Goal: Task Accomplishment & Management: Manage account settings

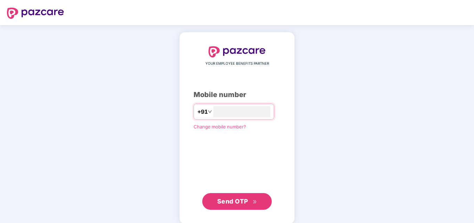
type input "**********"
click at [249, 204] on span "Send OTP" at bounding box center [237, 201] width 40 height 10
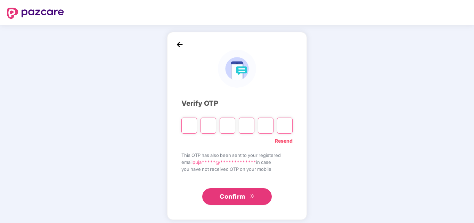
type input "*"
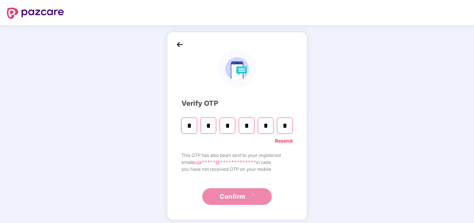
type input "*"
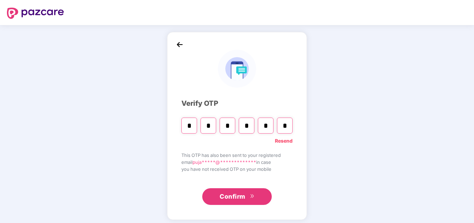
click at [334, 106] on div "**********" at bounding box center [237, 125] width 474 height 201
click at [336, 104] on div "**********" at bounding box center [237, 125] width 474 height 201
click at [238, 197] on span "Confirm" at bounding box center [233, 196] width 26 height 10
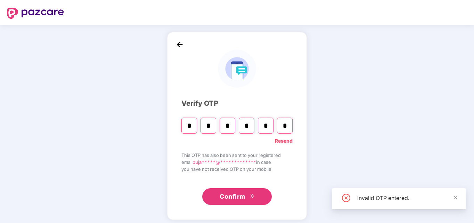
click at [238, 197] on span "Confirm" at bounding box center [233, 196] width 26 height 10
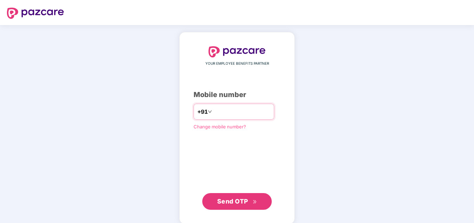
click at [230, 117] on input "number" at bounding box center [241, 111] width 57 height 11
type input "**********"
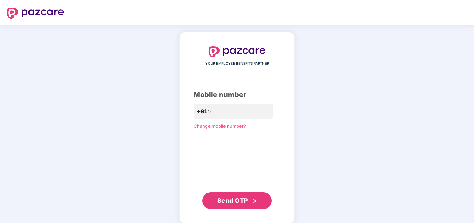
click at [232, 197] on span "Send OTP" at bounding box center [232, 200] width 31 height 7
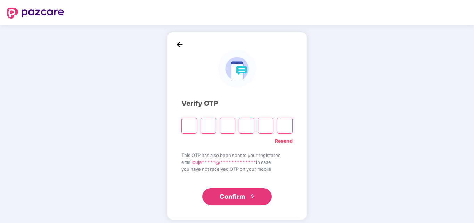
type input "*"
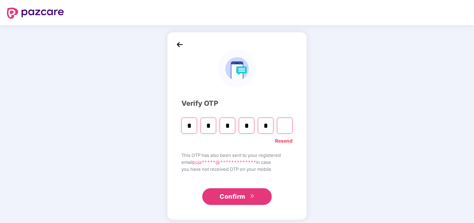
type input "*"
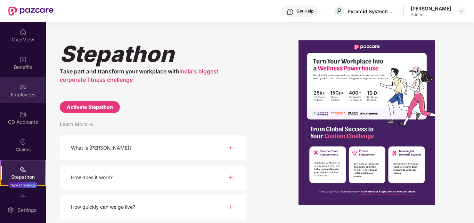
click at [28, 94] on div "Employees" at bounding box center [23, 94] width 46 height 7
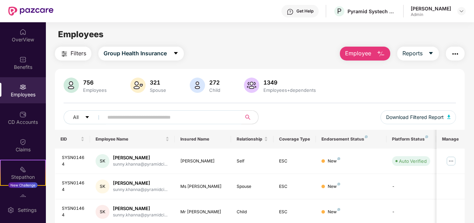
click at [131, 119] on input "text" at bounding box center [169, 117] width 125 height 10
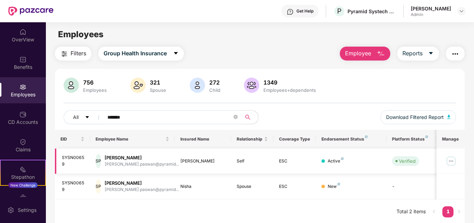
type input "*******"
click at [455, 163] on img at bounding box center [450, 160] width 11 height 11
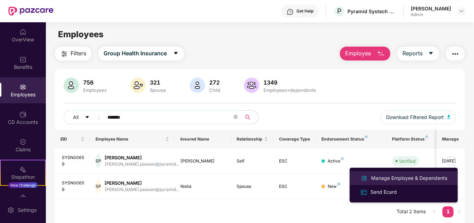
click at [427, 175] on div "Manage Employee & Dependents" at bounding box center [409, 178] width 79 height 8
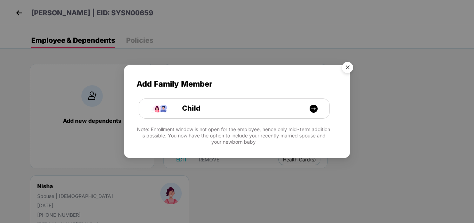
click at [348, 67] on img "Close" at bounding box center [347, 68] width 19 height 19
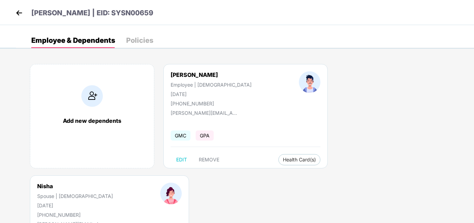
click at [19, 11] on img at bounding box center [19, 13] width 10 height 10
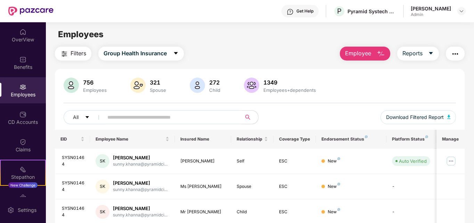
click at [175, 119] on input "text" at bounding box center [169, 117] width 125 height 10
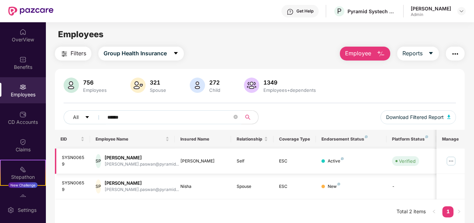
type input "******"
click at [453, 156] on img at bounding box center [450, 160] width 11 height 11
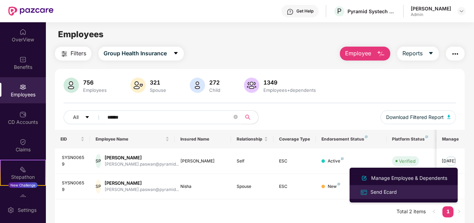
click at [394, 190] on div "Send Ecard" at bounding box center [383, 192] width 29 height 8
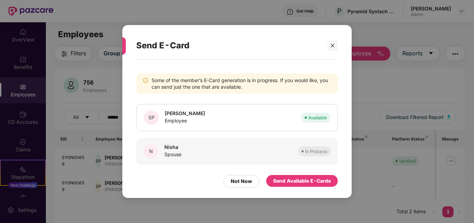
click at [272, 151] on div "N Nisha Spouse In Process" at bounding box center [236, 151] width 201 height 26
click at [290, 180] on div "Send Available E-Cards" at bounding box center [302, 181] width 58 height 8
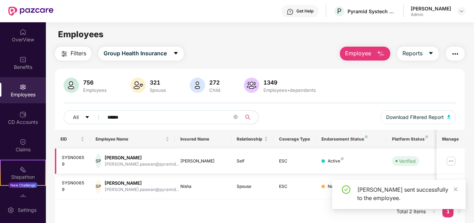
click at [448, 161] on img at bounding box center [450, 160] width 11 height 11
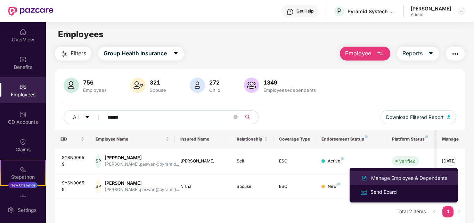
click at [420, 179] on div "Manage Employee & Dependents" at bounding box center [409, 178] width 79 height 8
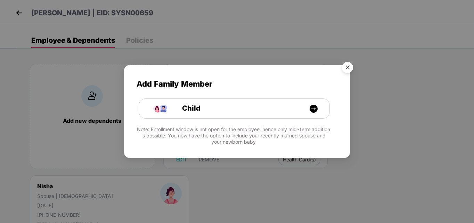
click at [346, 65] on img "Close" at bounding box center [347, 68] width 19 height 19
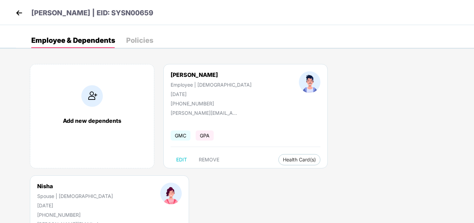
click at [19, 14] on img at bounding box center [19, 13] width 10 height 10
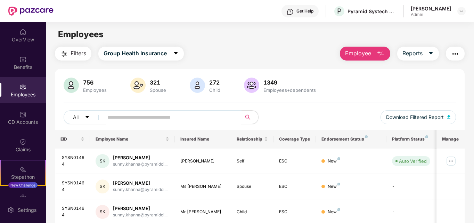
click at [144, 116] on input "text" at bounding box center [169, 117] width 125 height 10
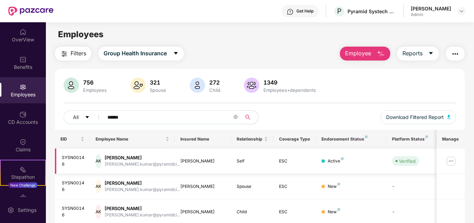
type input "******"
click at [450, 160] on img at bounding box center [450, 160] width 11 height 11
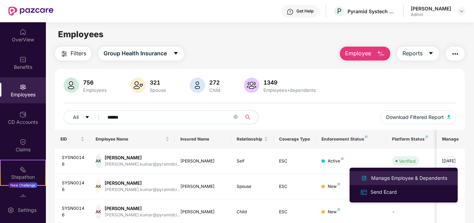
click at [415, 182] on div "Manage Employee & Dependents" at bounding box center [404, 178] width 90 height 8
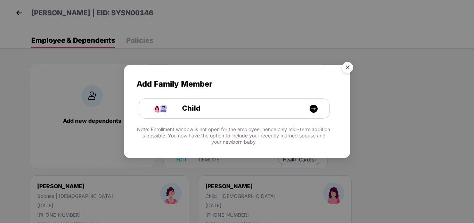
click at [346, 65] on img "Close" at bounding box center [347, 68] width 19 height 19
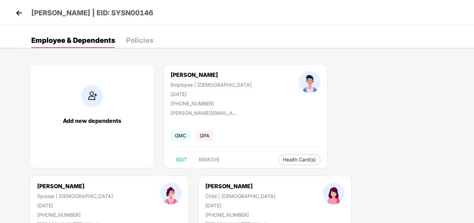
click at [16, 15] on img at bounding box center [19, 13] width 10 height 10
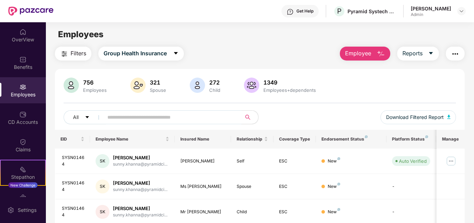
click at [189, 120] on input "text" at bounding box center [169, 117] width 125 height 10
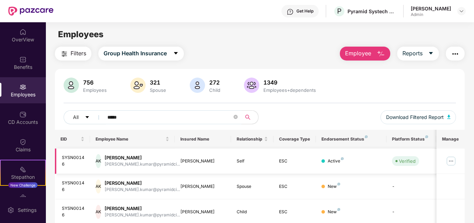
type input "*****"
click at [452, 160] on img at bounding box center [450, 160] width 11 height 11
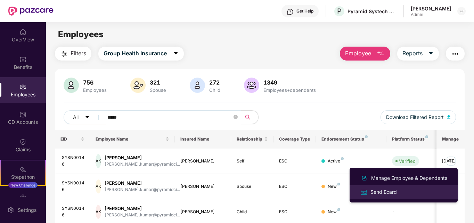
click at [386, 191] on div "Send Ecard" at bounding box center [383, 192] width 29 height 8
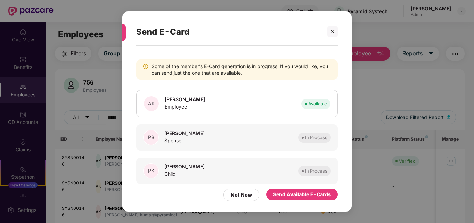
click at [238, 137] on div "PB Priti Bharati Spouse In Process" at bounding box center [236, 137] width 201 height 26
click at [329, 30] on div at bounding box center [332, 31] width 10 height 10
